Goal: Task Accomplishment & Management: Complete application form

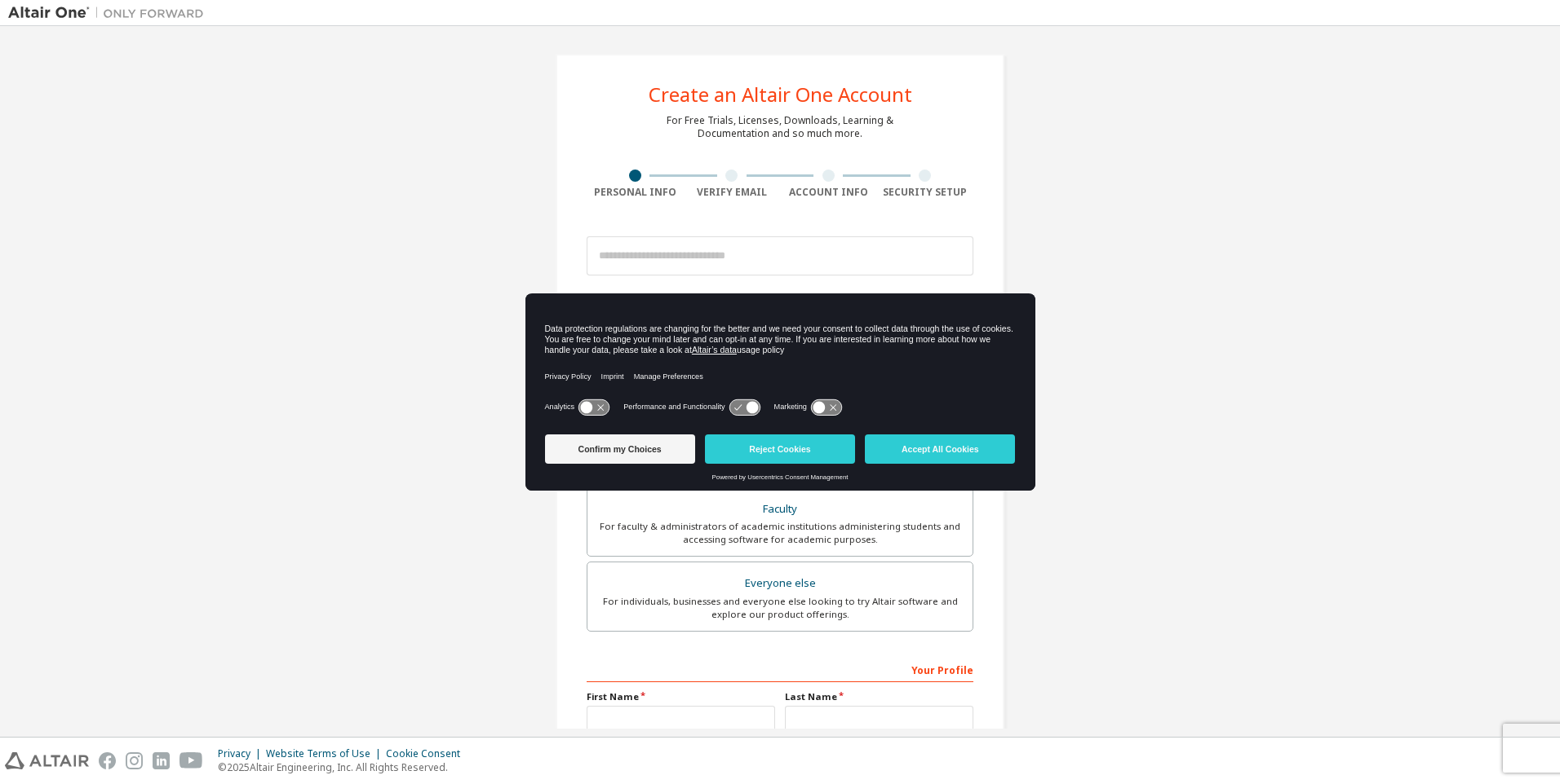
click at [753, 411] on icon at bounding box center [751, 407] width 12 height 12
click at [741, 399] on icon at bounding box center [744, 407] width 30 height 16
click at [583, 406] on icon at bounding box center [587, 407] width 12 height 12
click at [818, 406] on icon at bounding box center [818, 407] width 12 height 12
click at [735, 412] on icon at bounding box center [744, 407] width 30 height 16
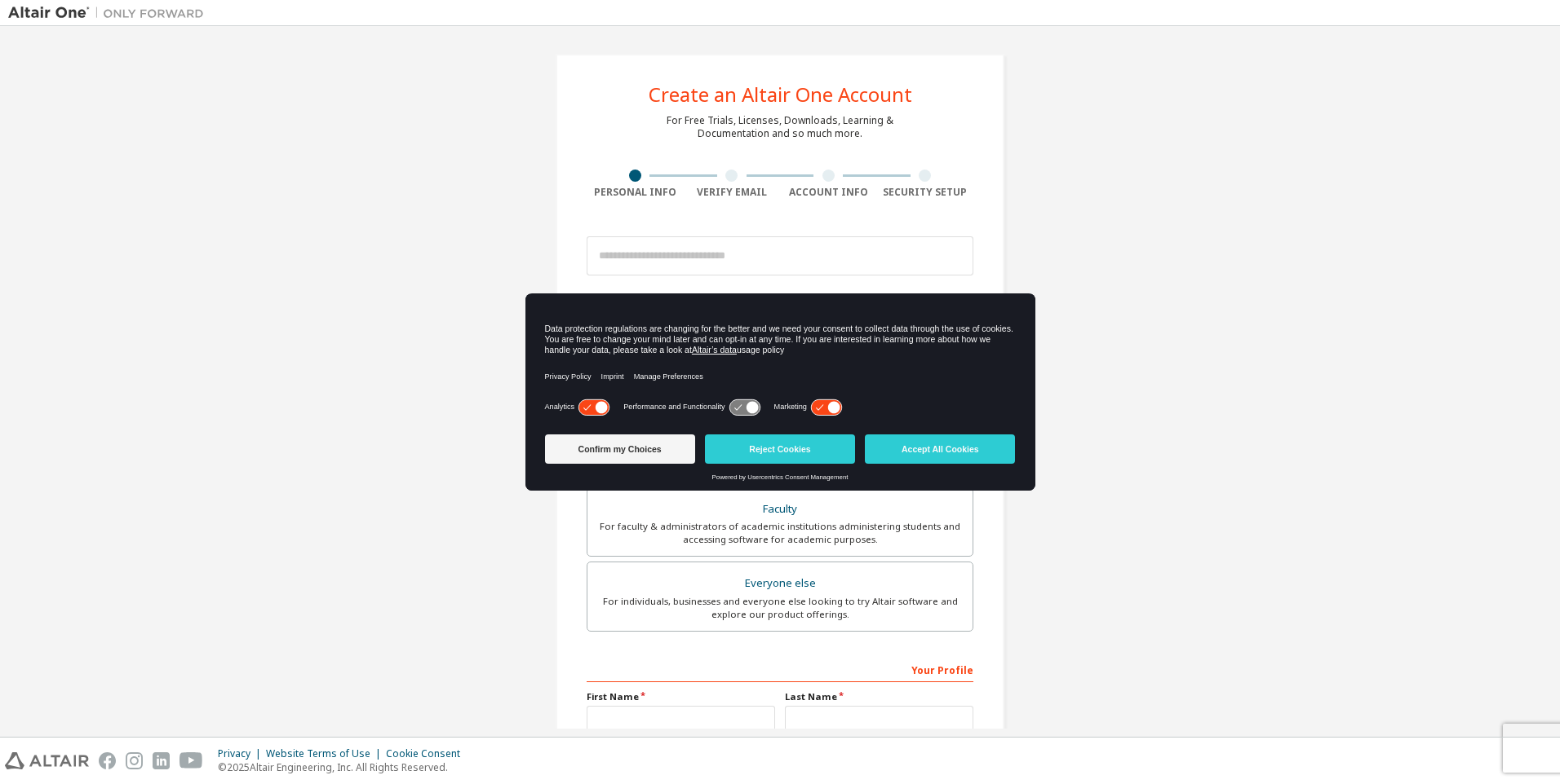
click at [753, 402] on icon at bounding box center [751, 407] width 12 height 12
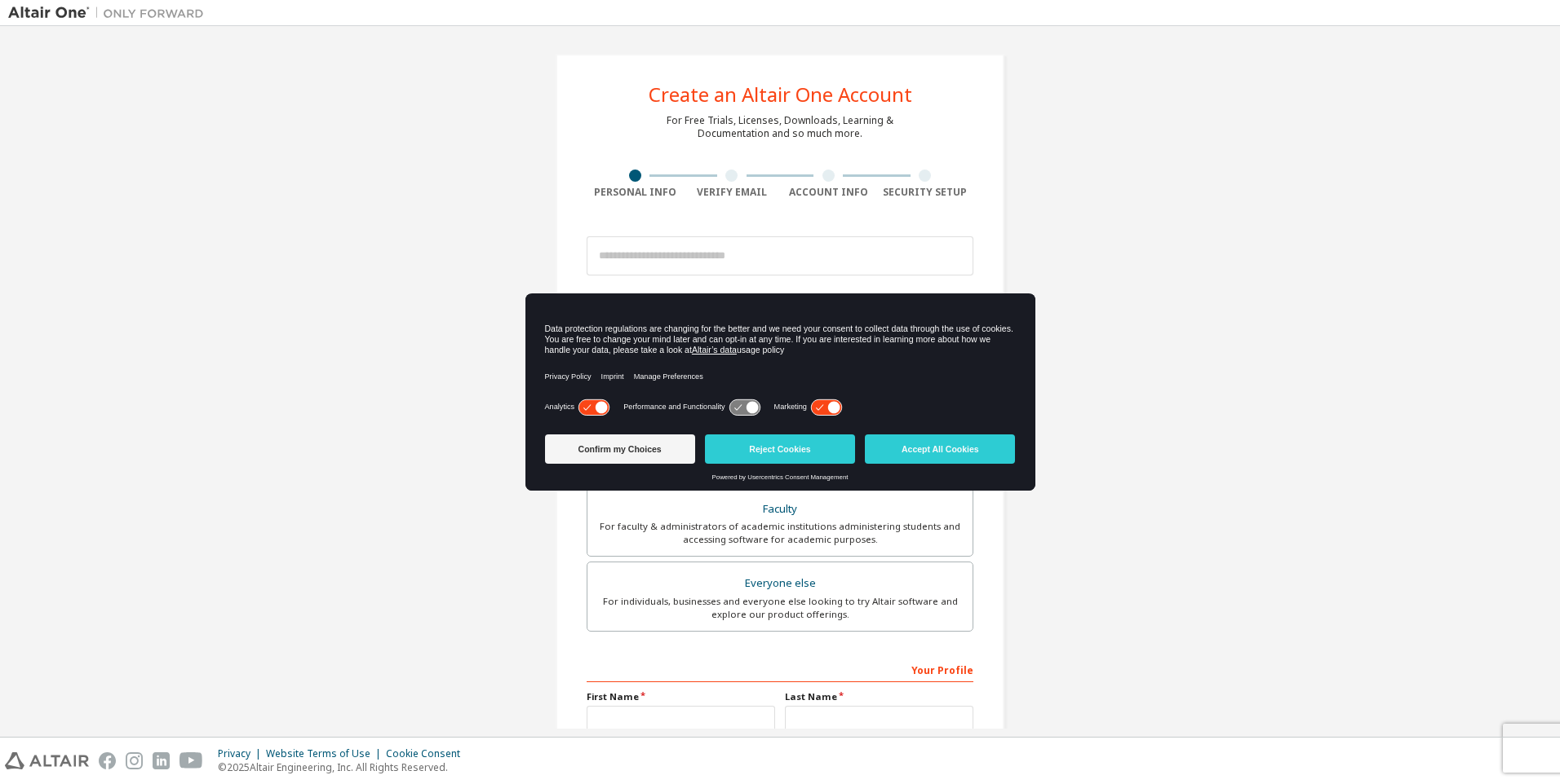
click at [753, 402] on icon at bounding box center [751, 407] width 12 height 12
click at [581, 408] on icon at bounding box center [593, 407] width 30 height 16
click at [826, 408] on icon at bounding box center [825, 407] width 30 height 16
click at [591, 412] on icon at bounding box center [587, 407] width 12 height 12
click at [604, 404] on icon at bounding box center [601, 407] width 12 height 12
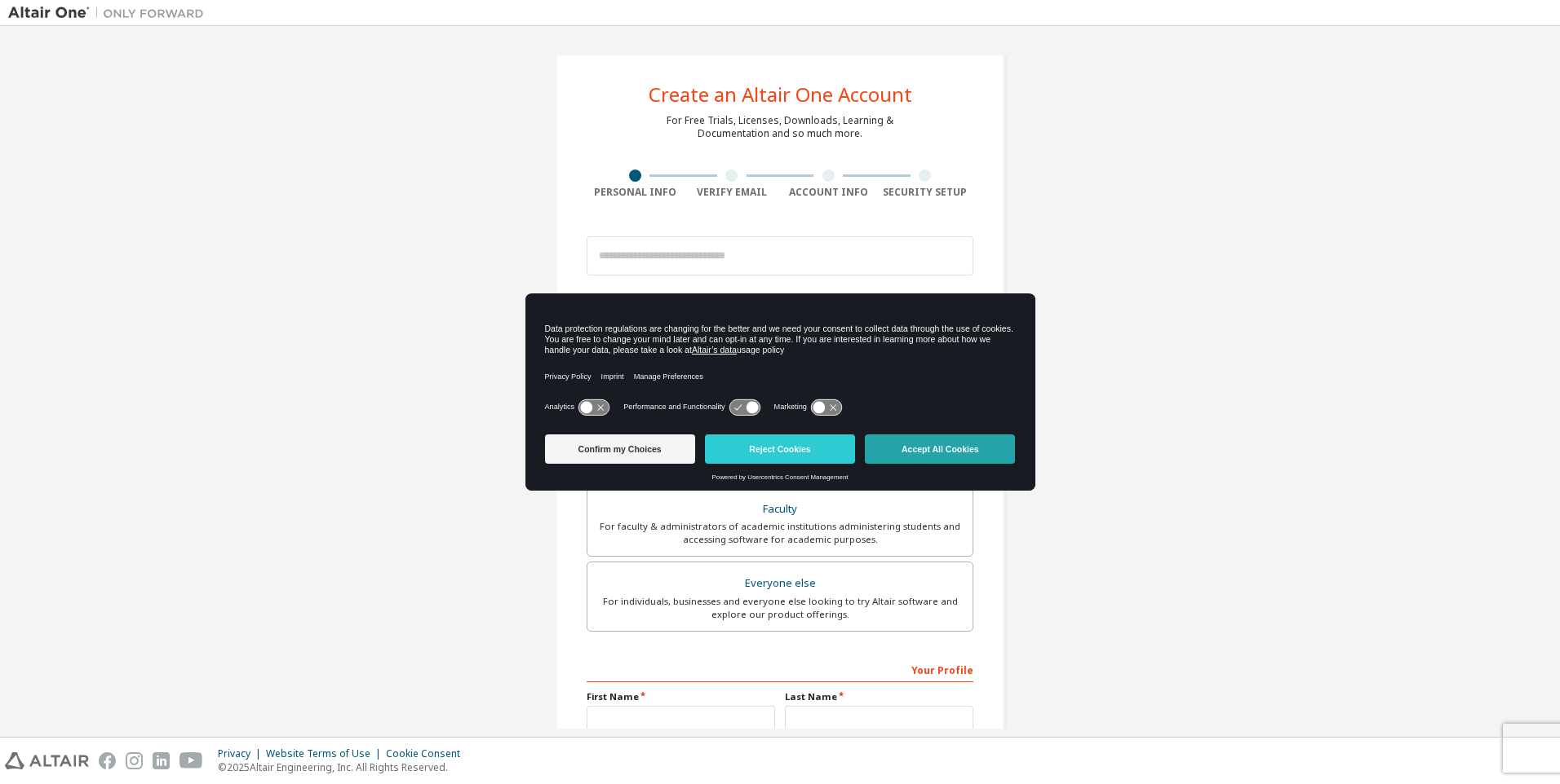
click at [941, 449] on button "Accept All Cookies" at bounding box center [940, 449] width 150 height 29
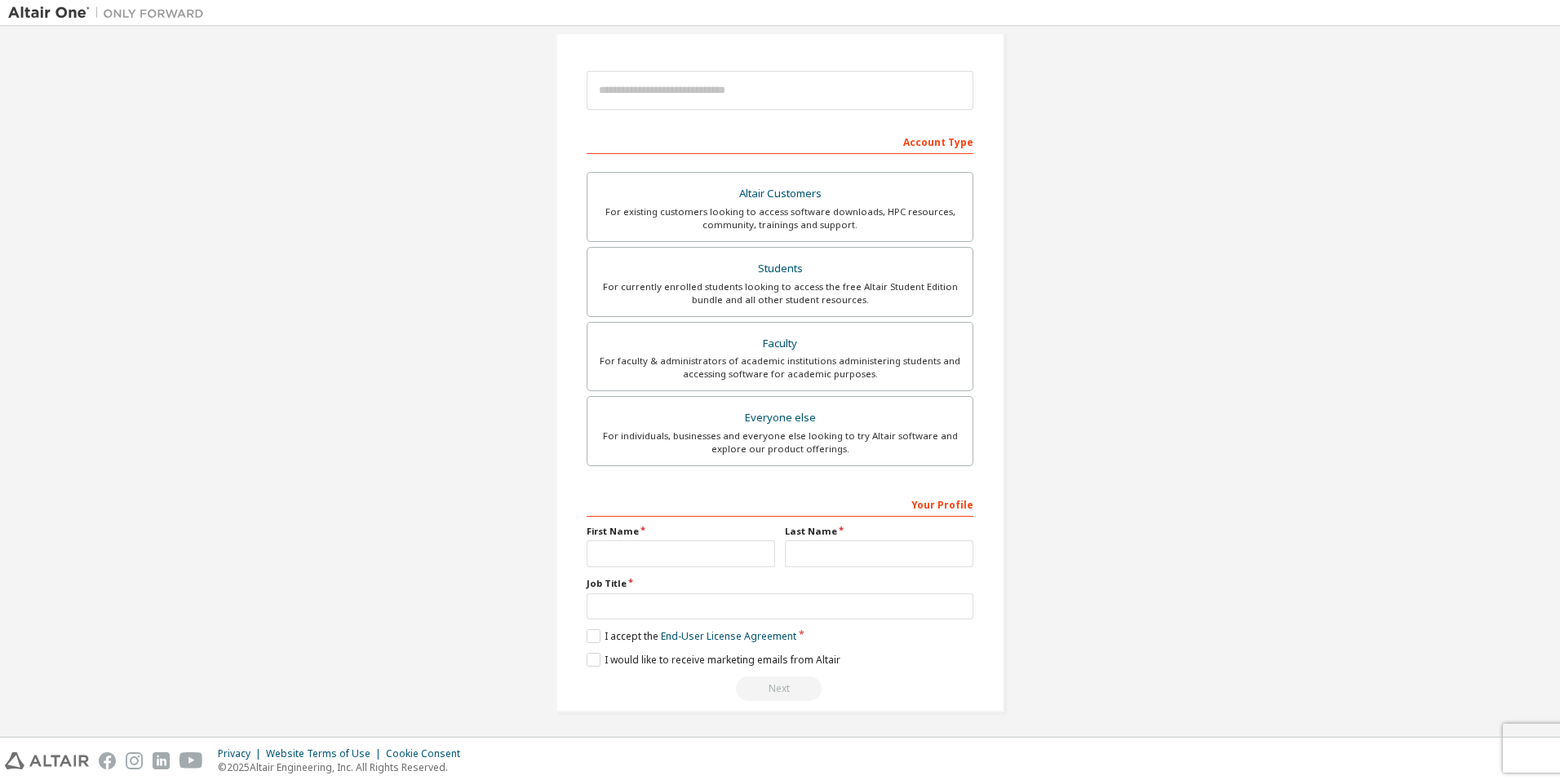
scroll to position [169, 0]
click at [919, 220] on div "For existing customers looking to access software downloads, HPC resources, com…" at bounding box center [780, 216] width 365 height 26
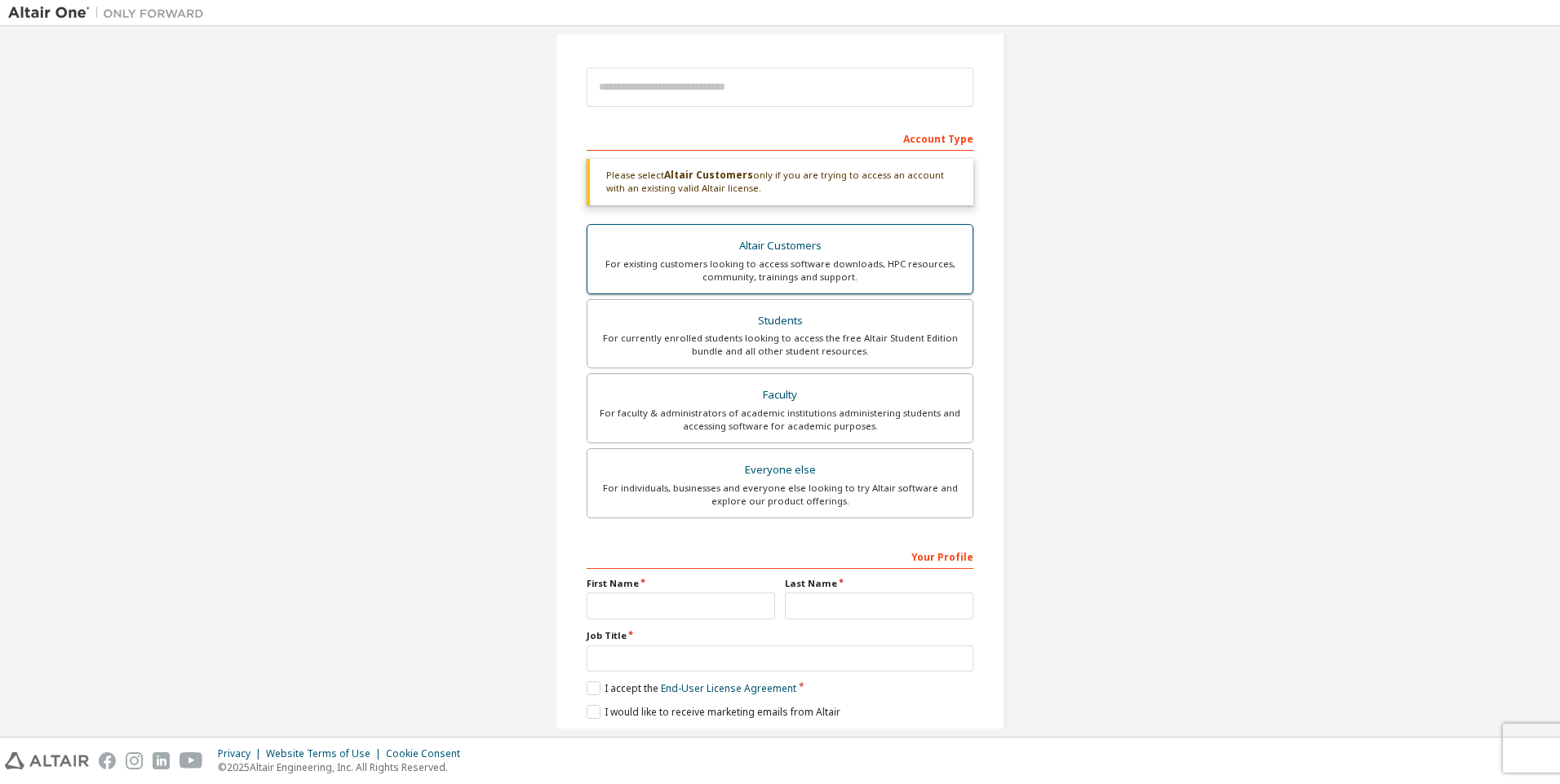
click at [793, 265] on div "For existing customers looking to access software downloads, HPC resources, com…" at bounding box center [780, 270] width 365 height 26
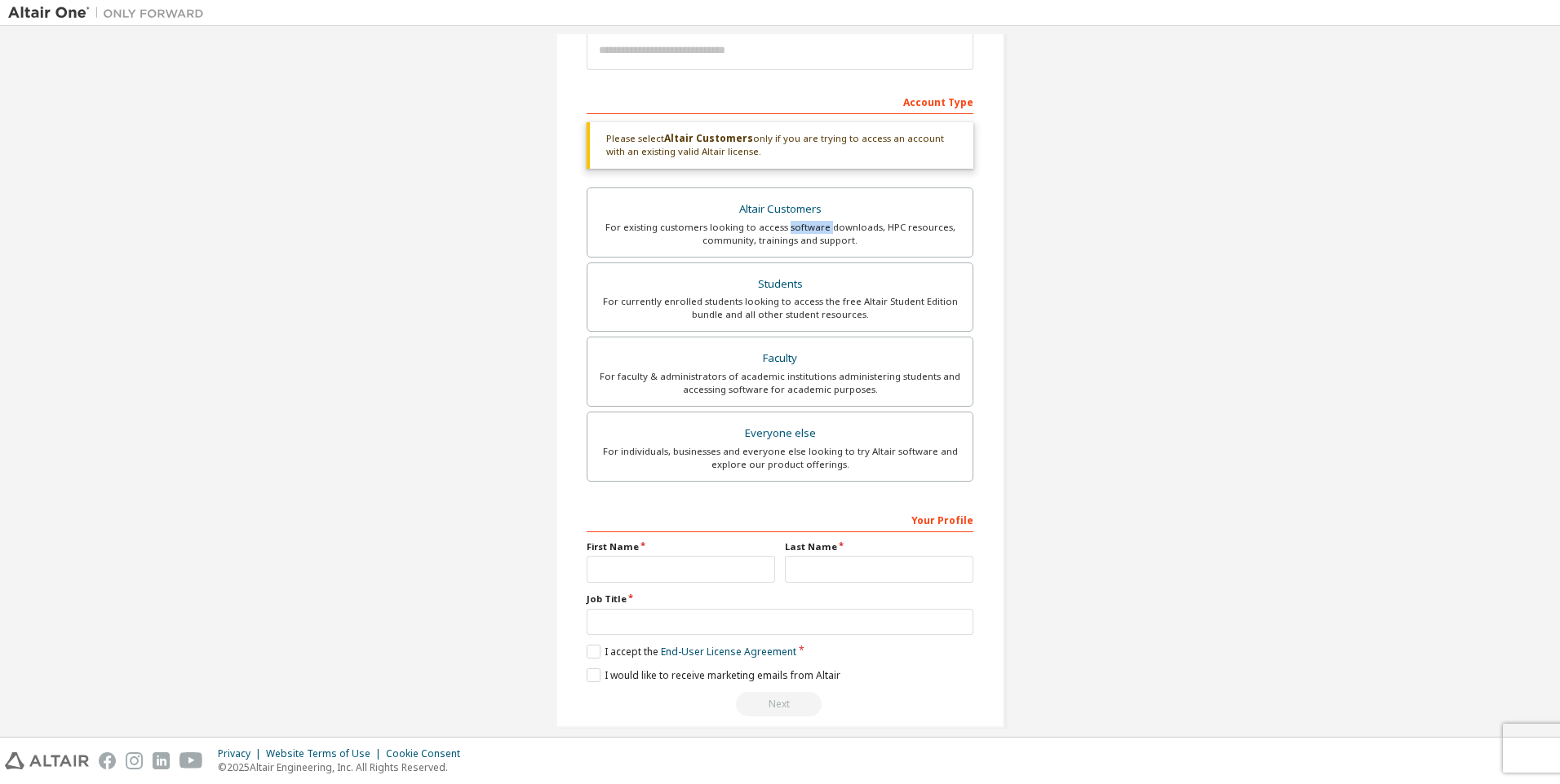
scroll to position [225, 0]
